Goal: Register for event/course

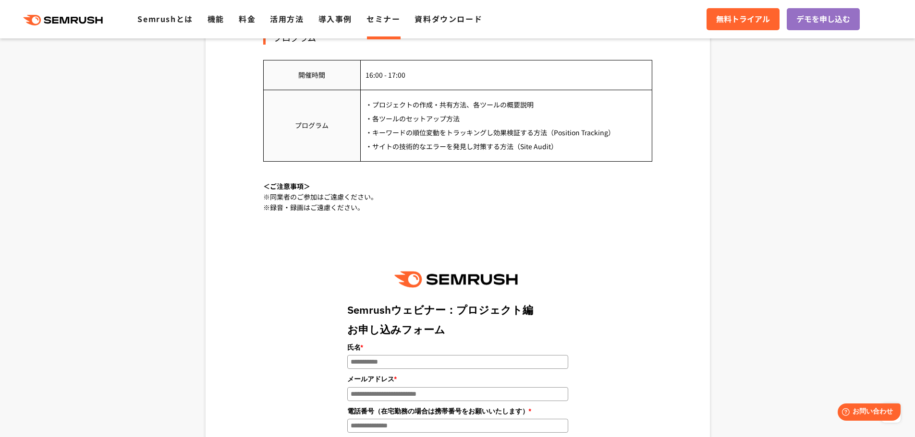
scroll to position [960, 0]
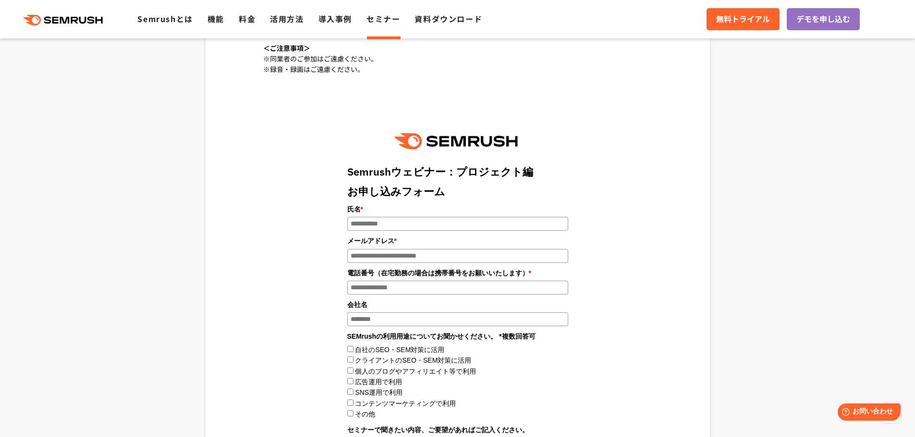
click at [420, 223] on input "氏名 *" at bounding box center [457, 224] width 221 height 14
type input "*****"
click at [412, 262] on input "メールアドレス *" at bounding box center [457, 256] width 221 height 14
type input "**********"
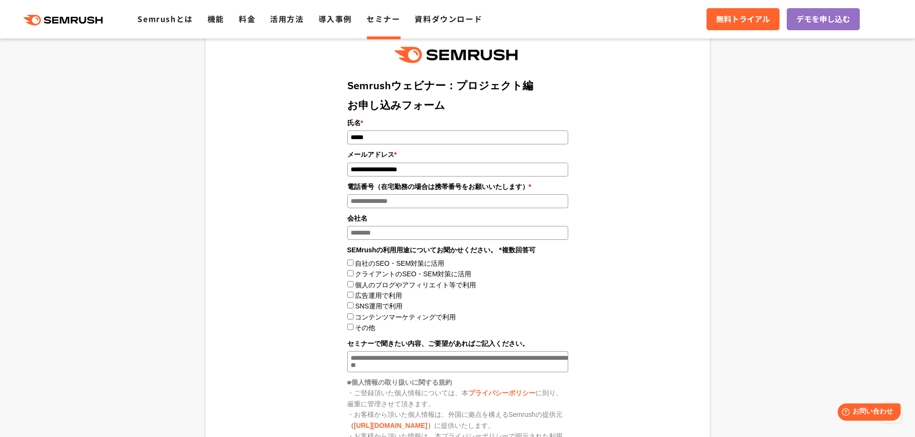
scroll to position [1056, 0]
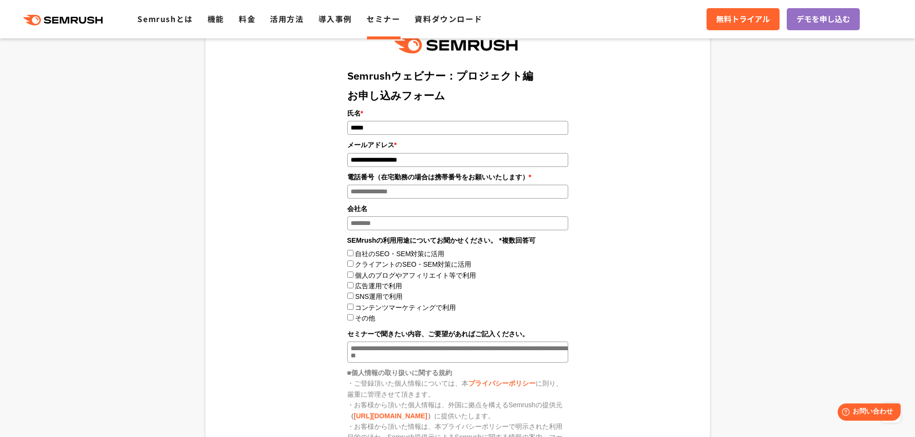
click at [412, 194] on input "電話番号（在宅勤務の場合は携帯番号をお願いいたします） *" at bounding box center [457, 192] width 221 height 14
type input "**********"
click at [411, 226] on input "会社名" at bounding box center [457, 224] width 221 height 14
type input "**********"
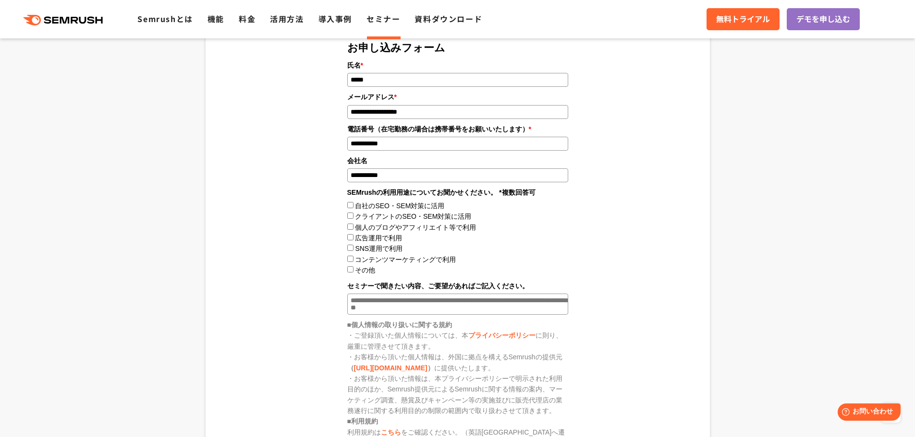
scroll to position [1152, 0]
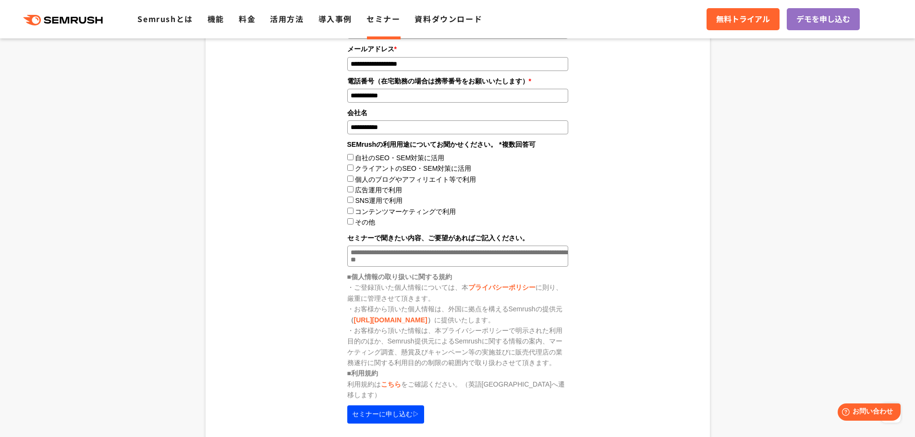
click at [487, 265] on textarea "セミナーで聞きたい内容、ご要望があればご記入ください。" at bounding box center [457, 256] width 221 height 21
click at [416, 255] on textarea "セミナーで聞きたい内容、ご要望があればご記入ください。" at bounding box center [457, 257] width 221 height 22
click at [419, 259] on textarea "セミナーで聞きたい内容、ご要望があればご記入ください。" at bounding box center [457, 257] width 221 height 22
click at [451, 257] on textarea "セミナーで聞きたい内容、ご要望があればご記入ください。" at bounding box center [457, 257] width 221 height 22
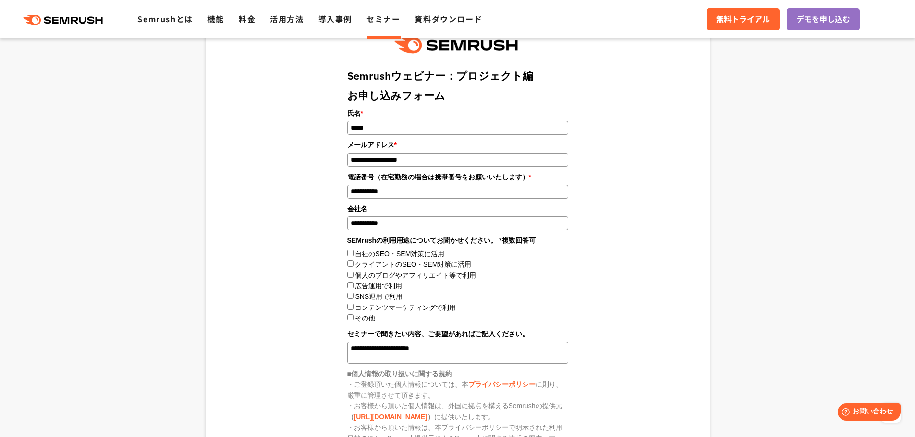
scroll to position [1200, 0]
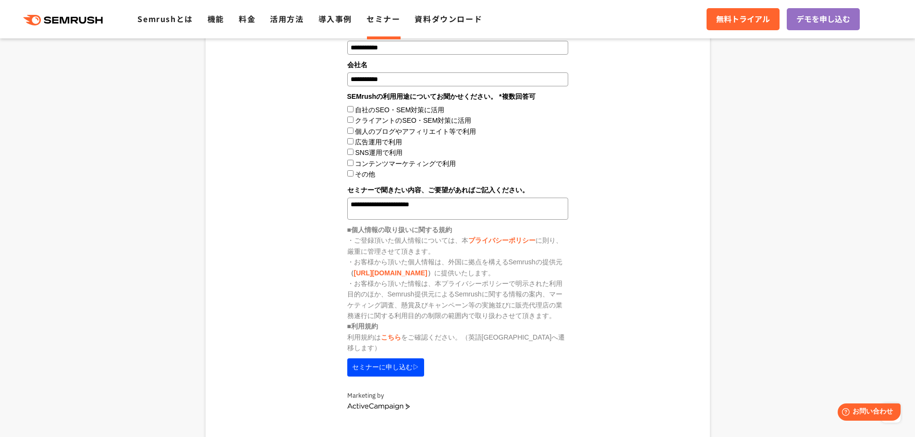
type textarea "**********"
click at [393, 363] on button "セミナーに申し込む▷" at bounding box center [385, 368] width 77 height 18
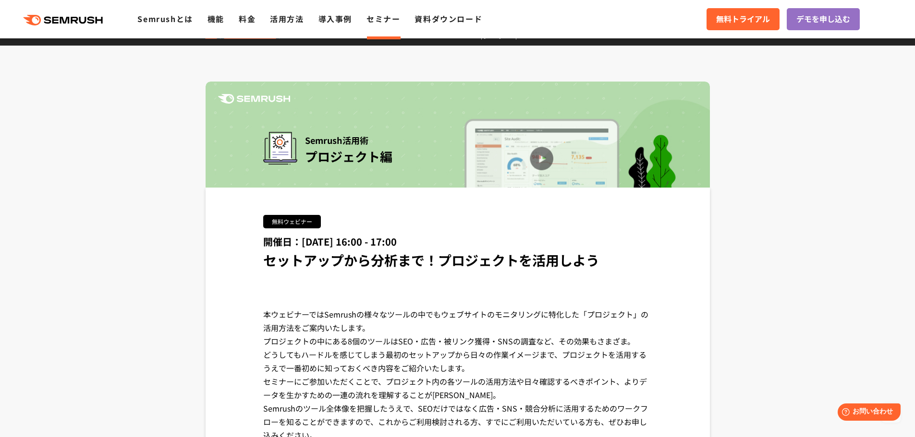
scroll to position [0, 0]
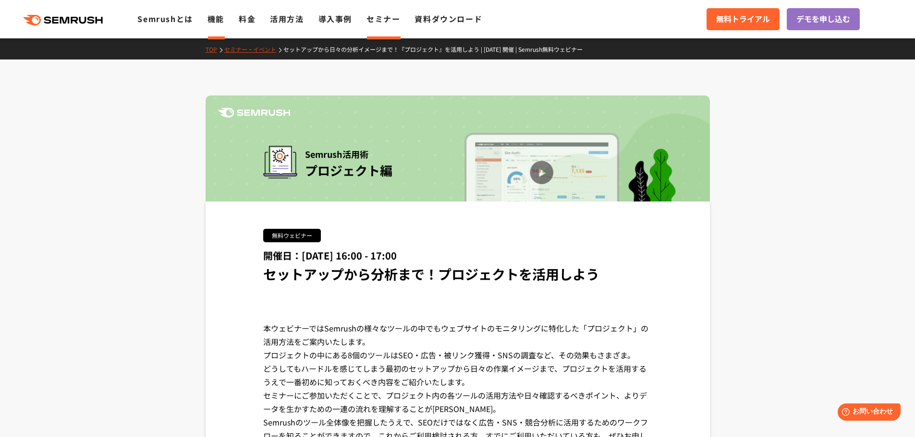
click at [215, 19] on link "機能" at bounding box center [215, 19] width 17 height 12
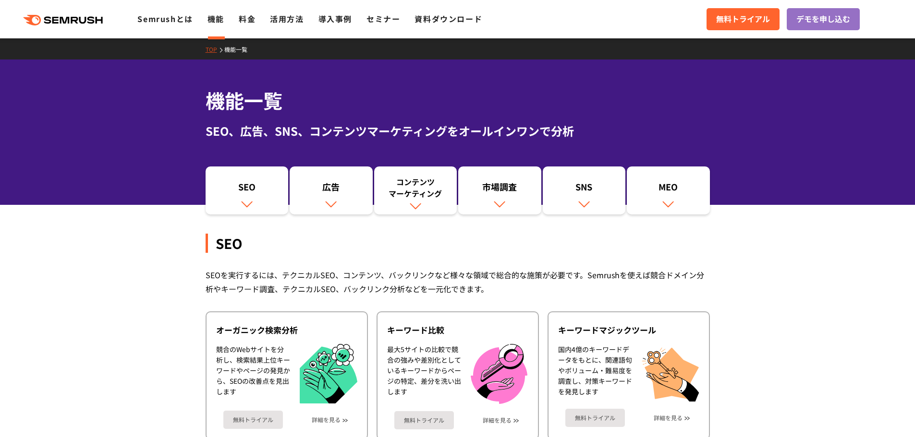
click at [253, 22] on link "料金" at bounding box center [247, 19] width 17 height 12
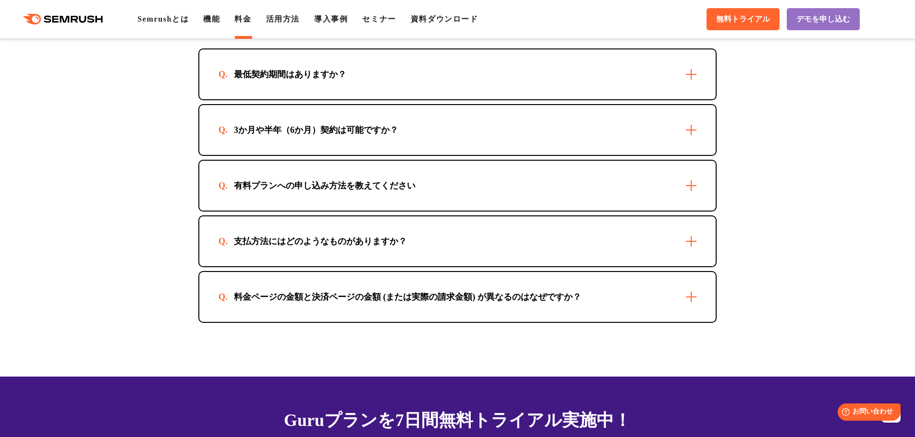
scroll to position [2785, 0]
click at [309, 64] on div "最低契約期間はありますか？" at bounding box center [457, 74] width 516 height 50
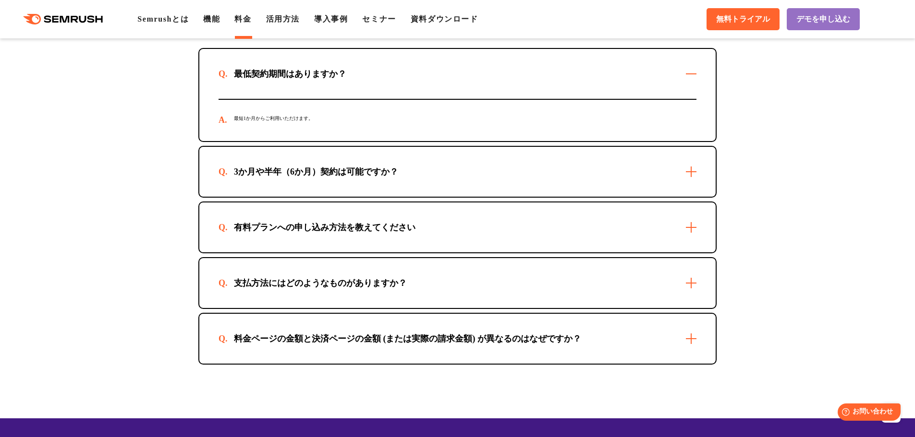
click at [320, 174] on div "3か月や半年（6か月）契約は可能ですか？" at bounding box center [315, 172] width 195 height 12
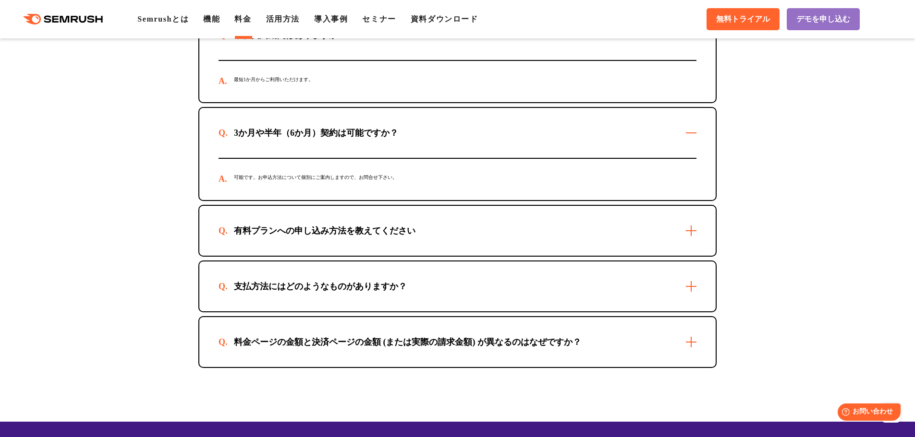
scroll to position [2881, 0]
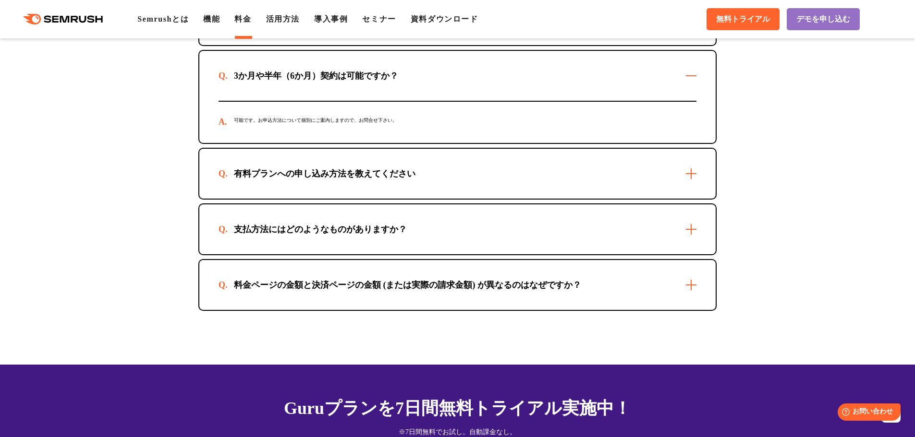
click at [322, 171] on div "有料プランへの申し込み方法を教えてください" at bounding box center [324, 174] width 212 height 12
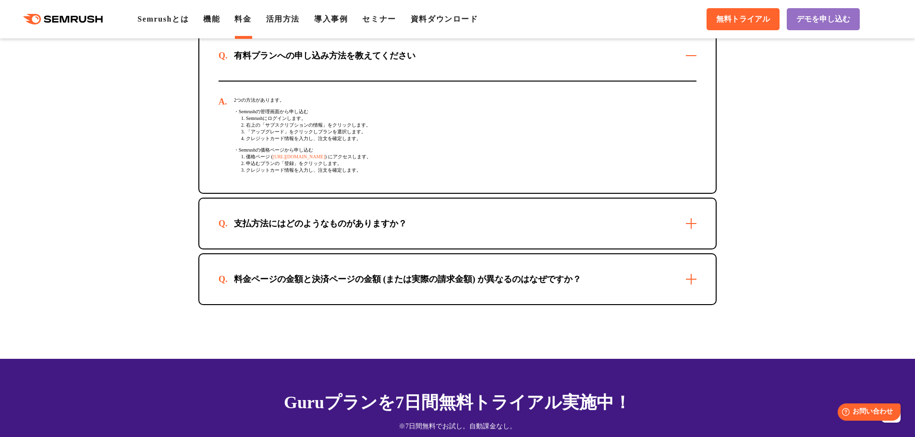
scroll to position [3025, 0]
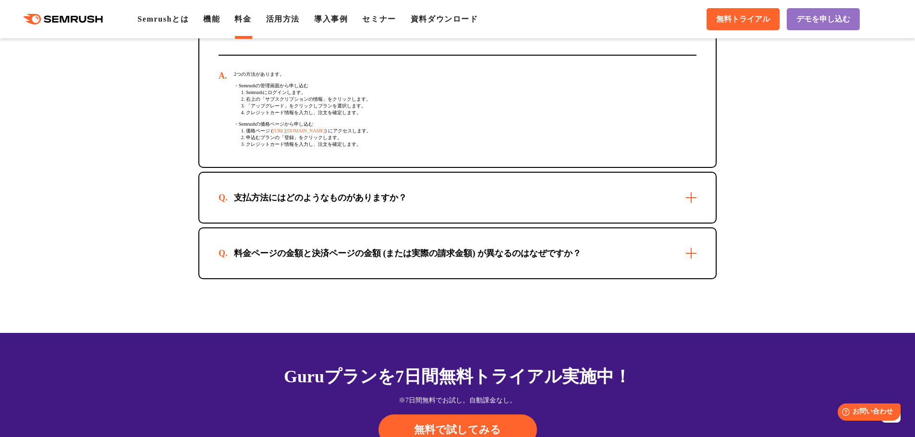
click at [325, 199] on div "支払方法にはどのようなものがありますか？" at bounding box center [320, 198] width 204 height 12
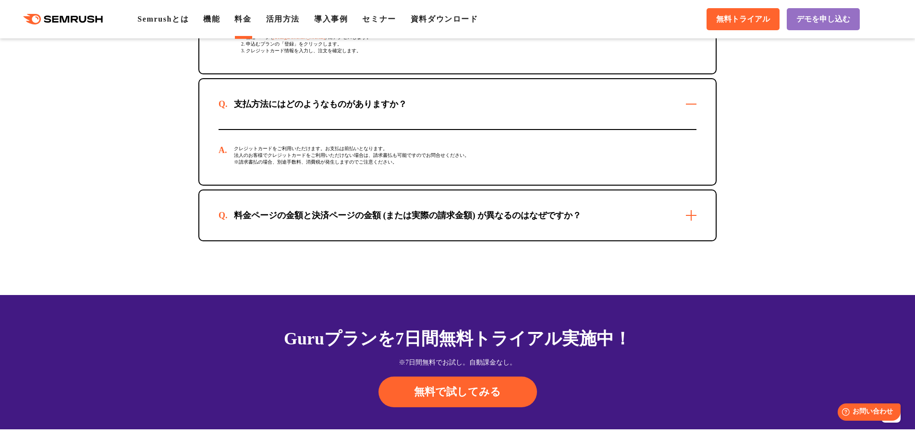
scroll to position [3121, 0]
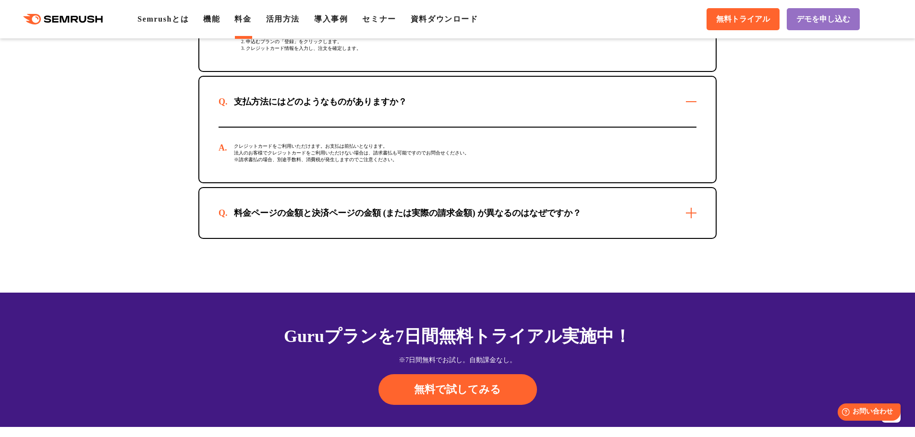
click at [333, 212] on div "料金ページの金額と決済ページの金額 (または実際の請求金額) が異なるのはなぜですか？" at bounding box center [457, 213] width 516 height 50
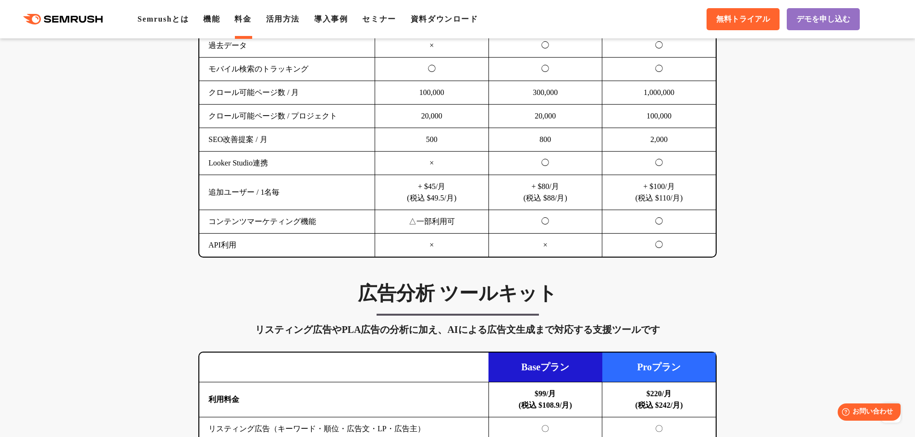
scroll to position [674, 0]
